Goal: Check status: Check status

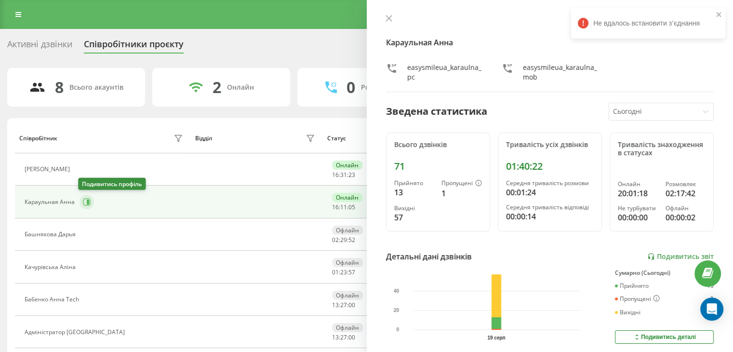
click at [85, 204] on icon at bounding box center [87, 202] width 8 height 8
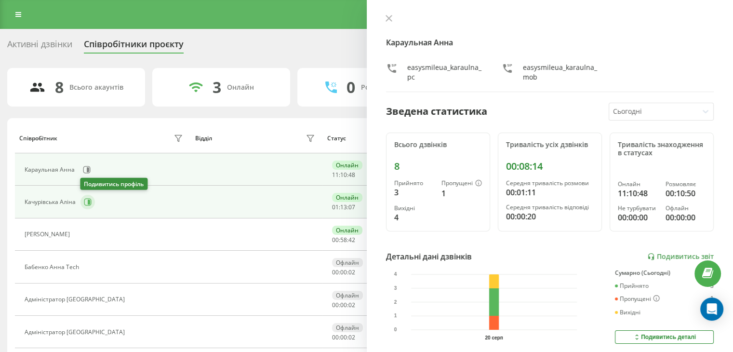
click at [83, 201] on button at bounding box center [87, 202] width 14 height 14
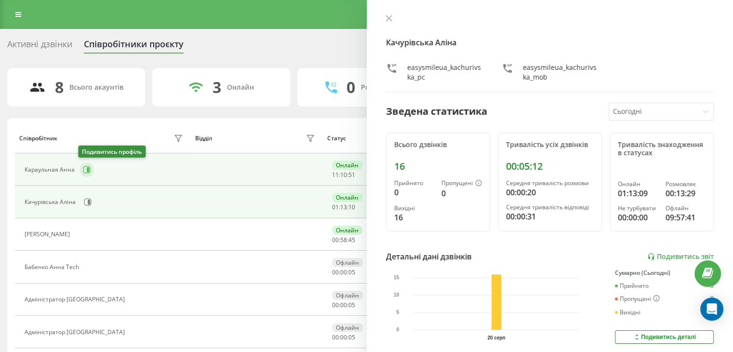
click at [83, 170] on icon at bounding box center [87, 170] width 8 height 8
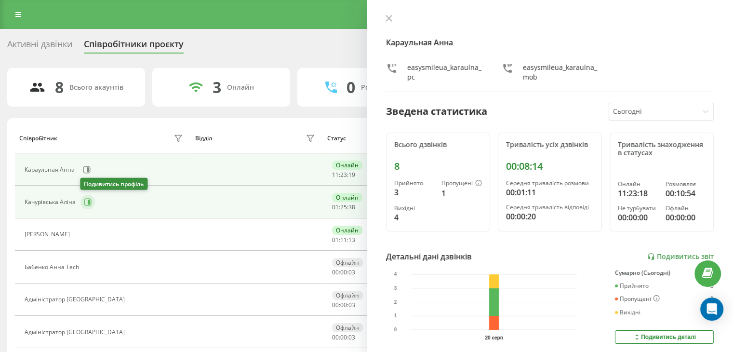
click at [89, 200] on icon at bounding box center [89, 202] width 2 height 5
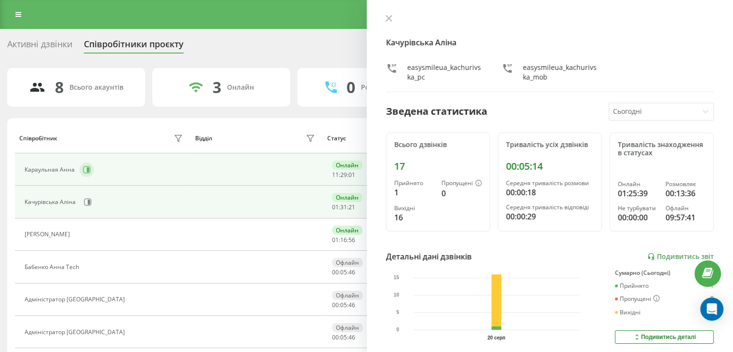
click at [83, 169] on icon at bounding box center [86, 169] width 7 height 7
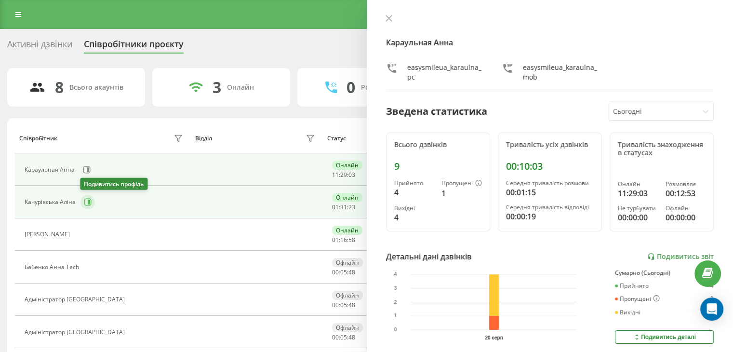
click at [87, 201] on icon at bounding box center [88, 202] width 8 height 8
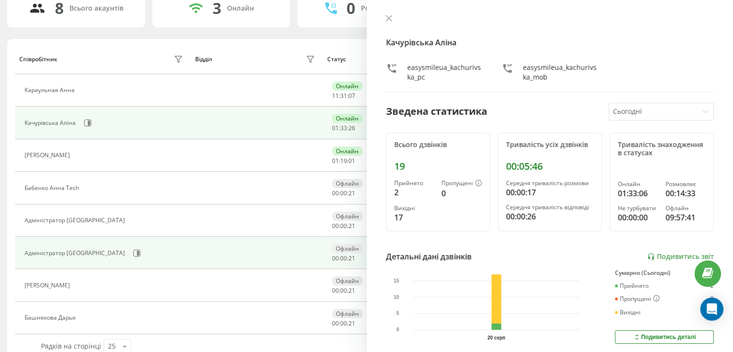
scroll to position [96, 0]
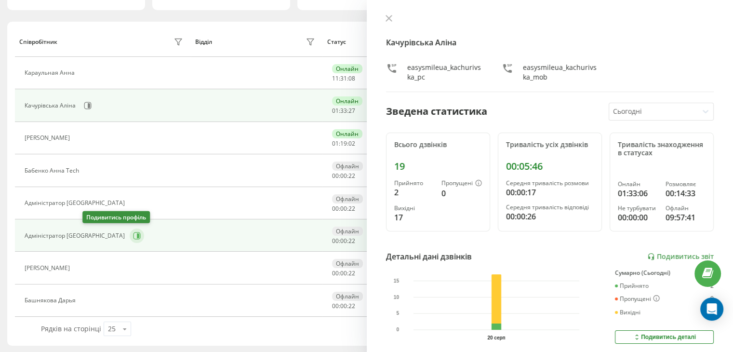
click at [133, 234] on icon at bounding box center [137, 236] width 8 height 8
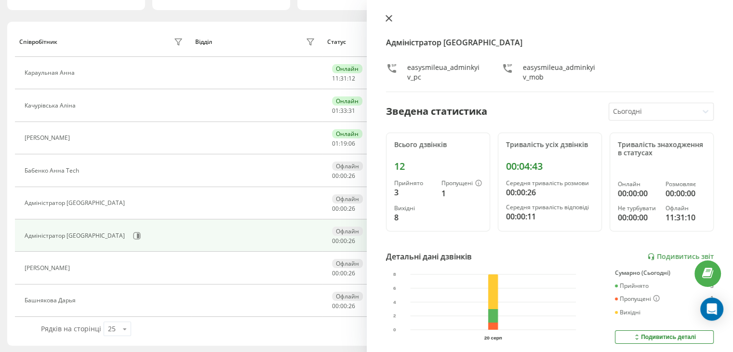
click at [389, 17] on icon at bounding box center [389, 18] width 6 height 6
